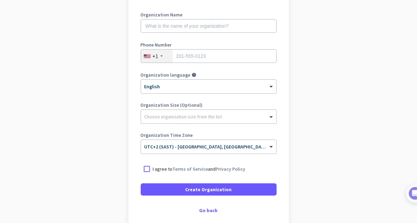
scroll to position [128, 0]
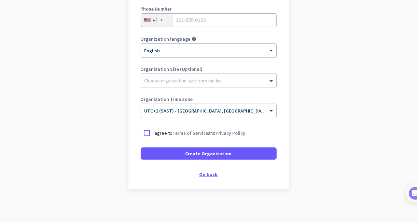
click at [209, 173] on div "Go back" at bounding box center [209, 174] width 136 height 5
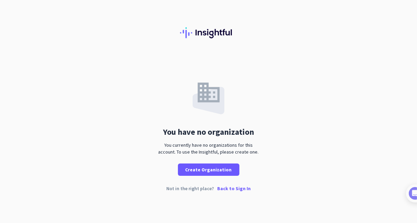
click at [235, 189] on p "Back to Sign In" at bounding box center [234, 188] width 34 height 5
